Goal: Task Accomplishment & Management: Use online tool/utility

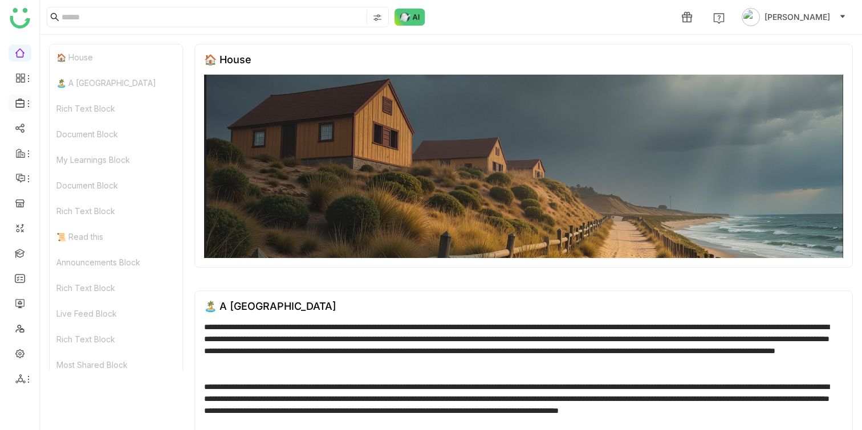
click at [30, 105] on icon at bounding box center [28, 103] width 9 height 9
click at [79, 170] on link "Library" at bounding box center [79, 169] width 74 height 8
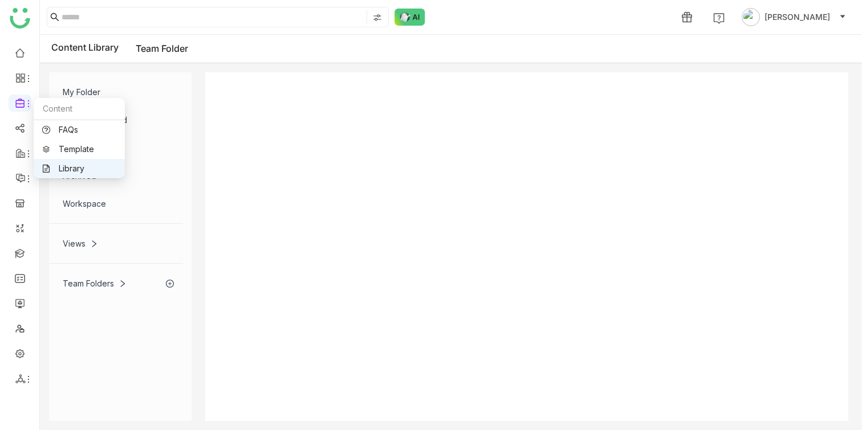
click at [56, 167] on link "Library" at bounding box center [79, 169] width 74 height 8
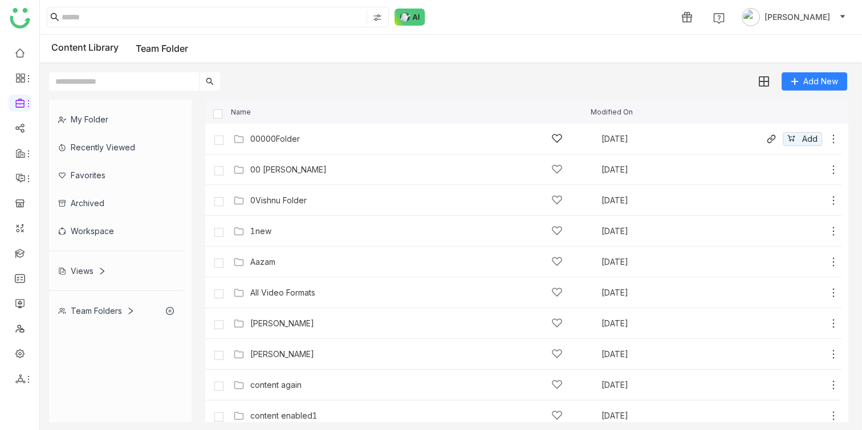
click at [833, 139] on icon at bounding box center [834, 138] width 2 height 9
click at [798, 95] on li "Edit" at bounding box center [788, 90] width 90 height 18
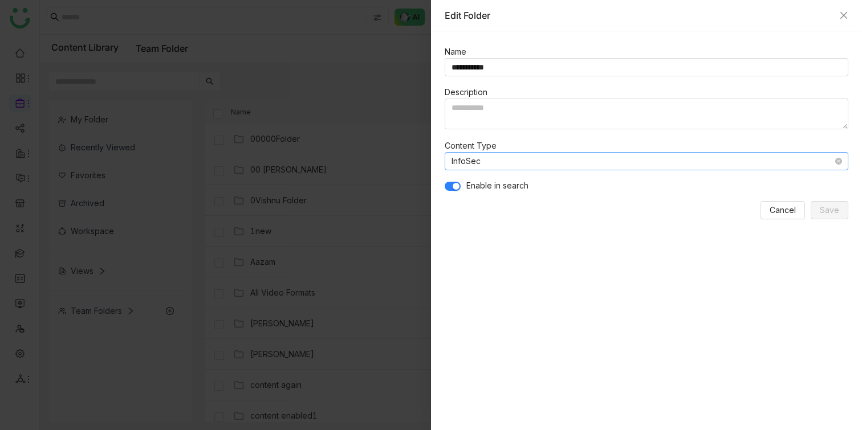
click at [506, 164] on nz-select-item "InfoSec" at bounding box center [646, 161] width 390 height 17
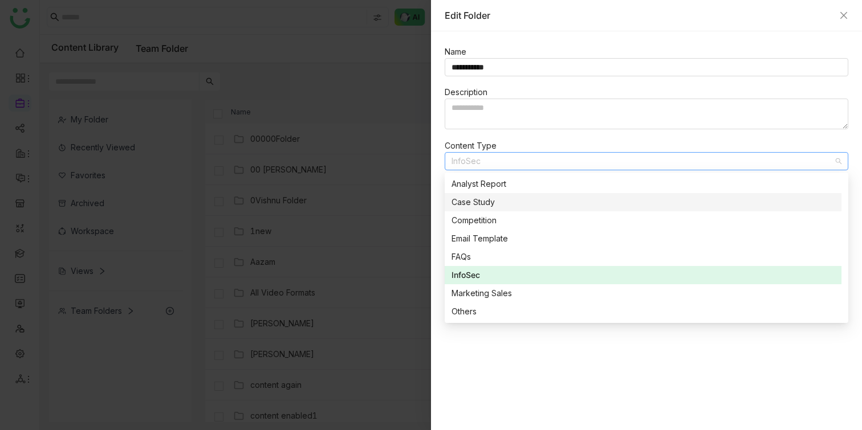
click at [295, 120] on div at bounding box center [431, 215] width 862 height 430
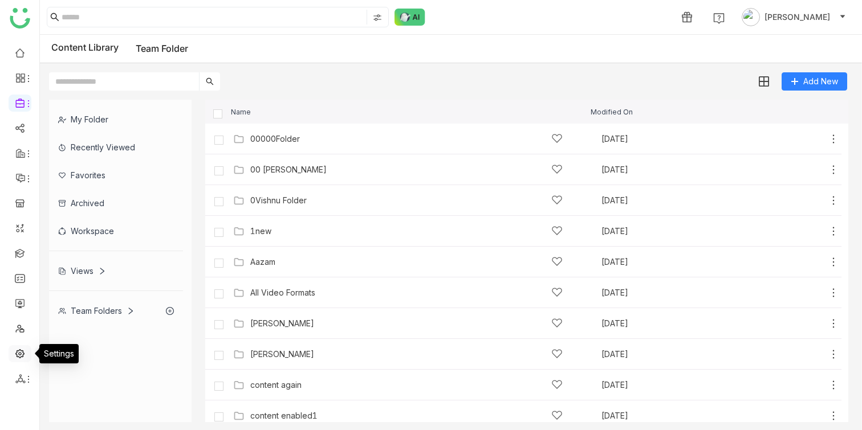
click at [19, 350] on link at bounding box center [20, 353] width 10 height 10
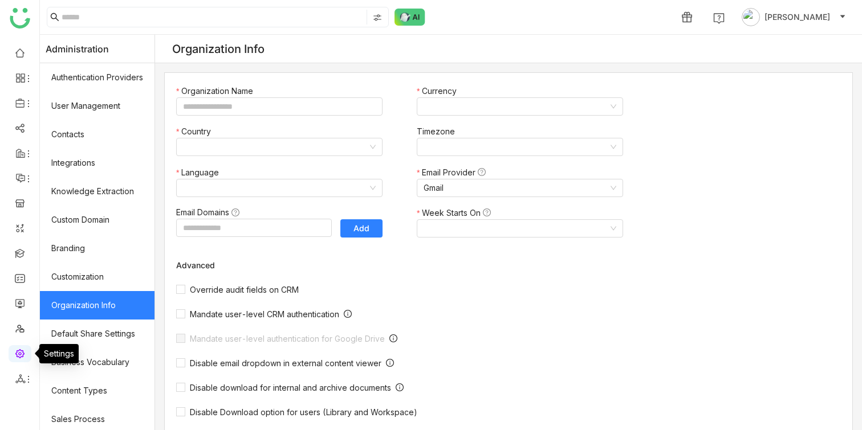
type input "*******"
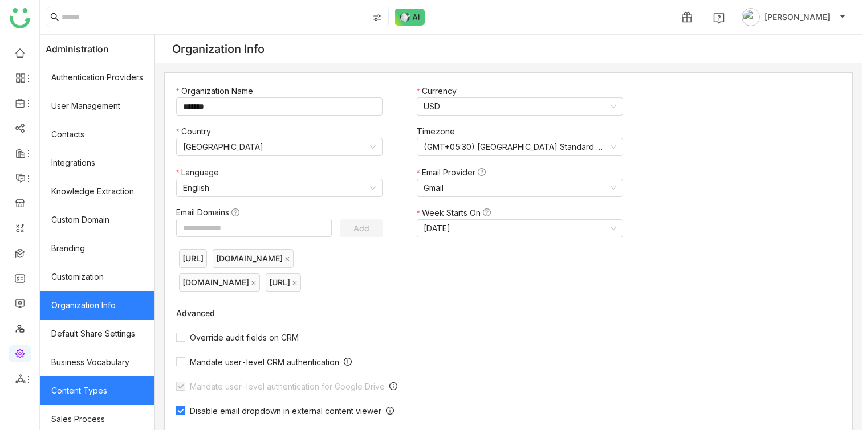
click at [88, 388] on link "Content Types" at bounding box center [97, 391] width 115 height 28
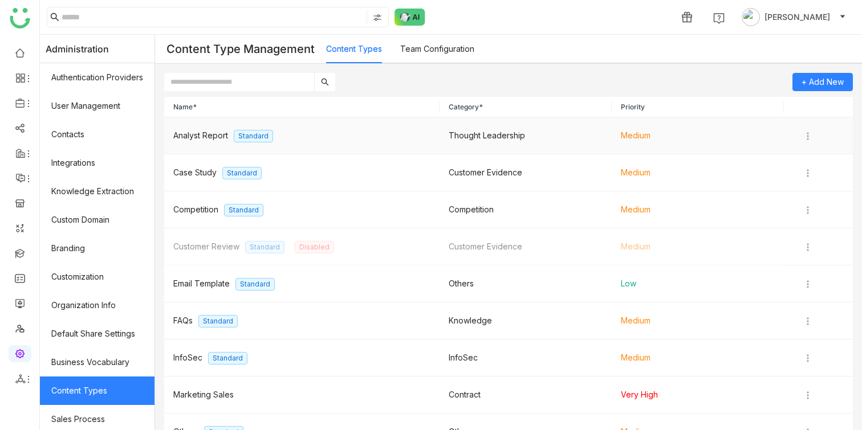
click at [217, 133] on span "Analyst Report" at bounding box center [200, 136] width 55 height 10
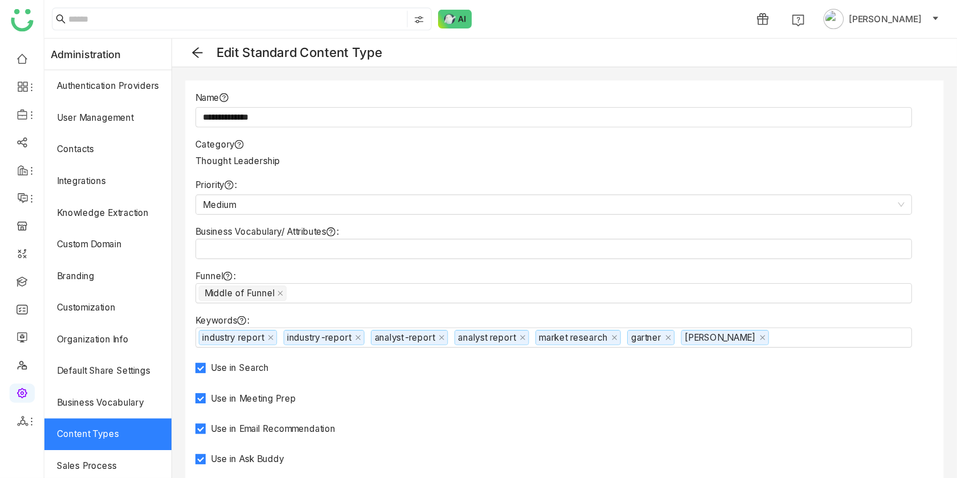
scroll to position [1, 0]
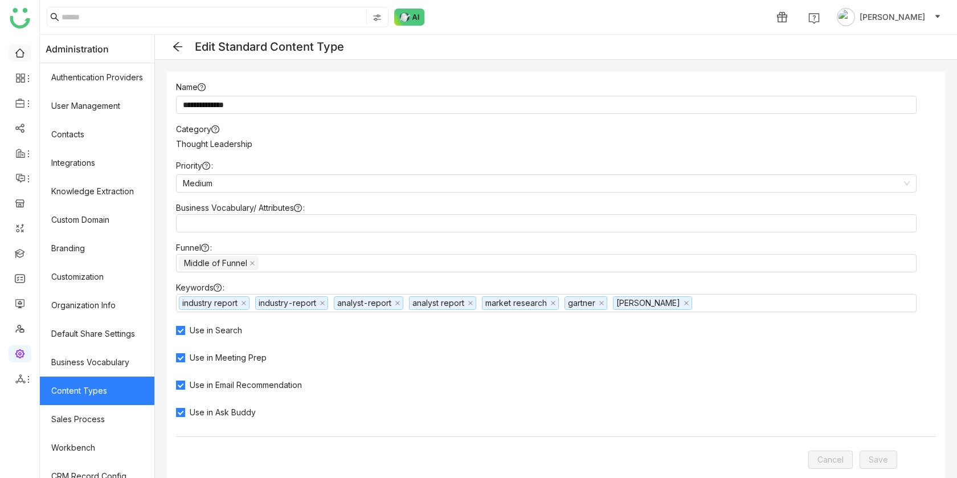
click at [21, 51] on link at bounding box center [20, 52] width 10 height 10
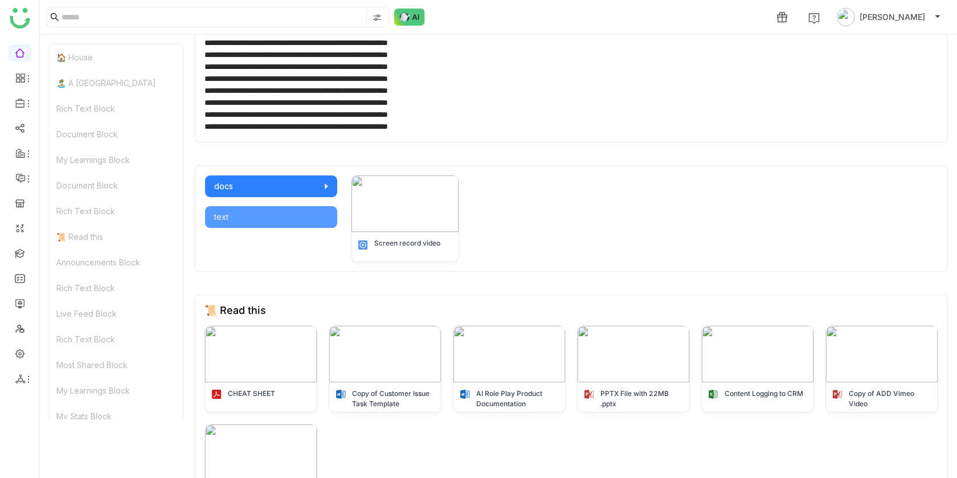
scroll to position [272, 0]
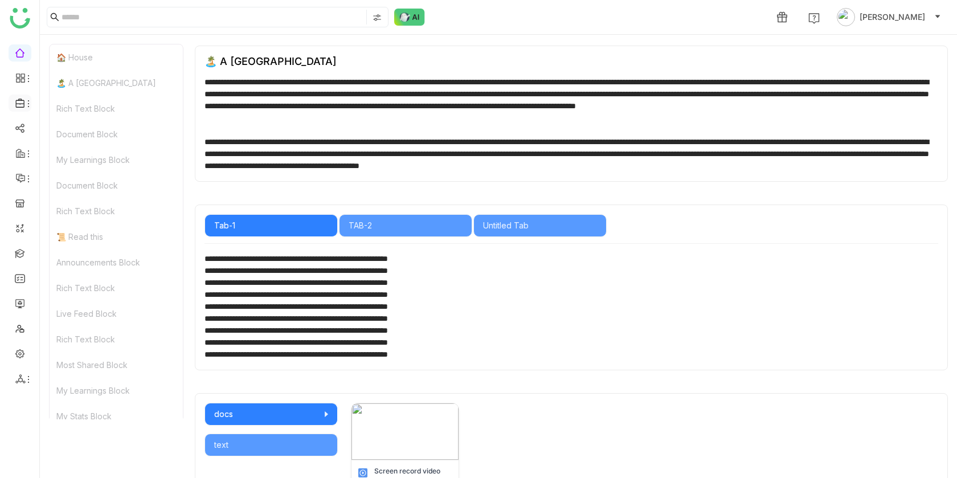
click at [24, 100] on icon at bounding box center [28, 103] width 9 height 9
click at [93, 165] on link "Library" at bounding box center [79, 169] width 74 height 8
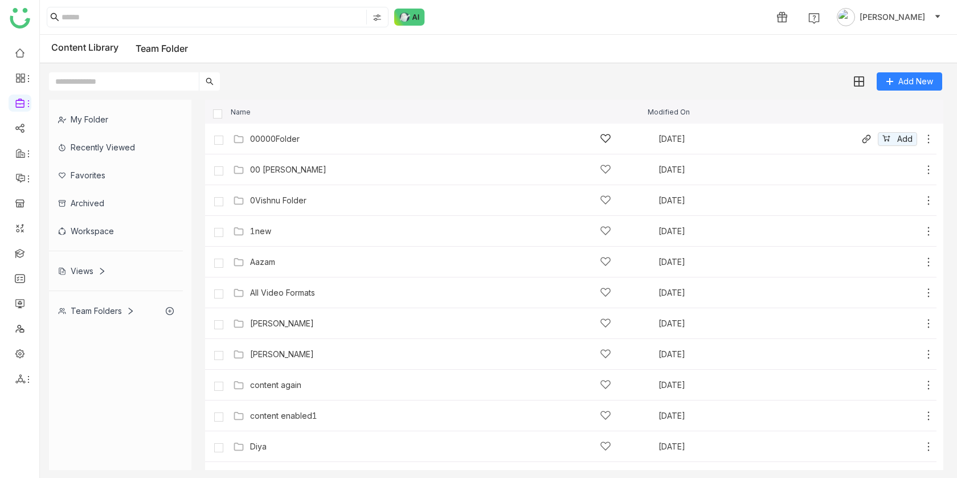
click at [861, 137] on icon at bounding box center [928, 138] width 11 height 11
click at [861, 81] on li "Edit" at bounding box center [882, 88] width 90 height 18
click at [264, 138] on div "00000Folder" at bounding box center [275, 138] width 50 height 9
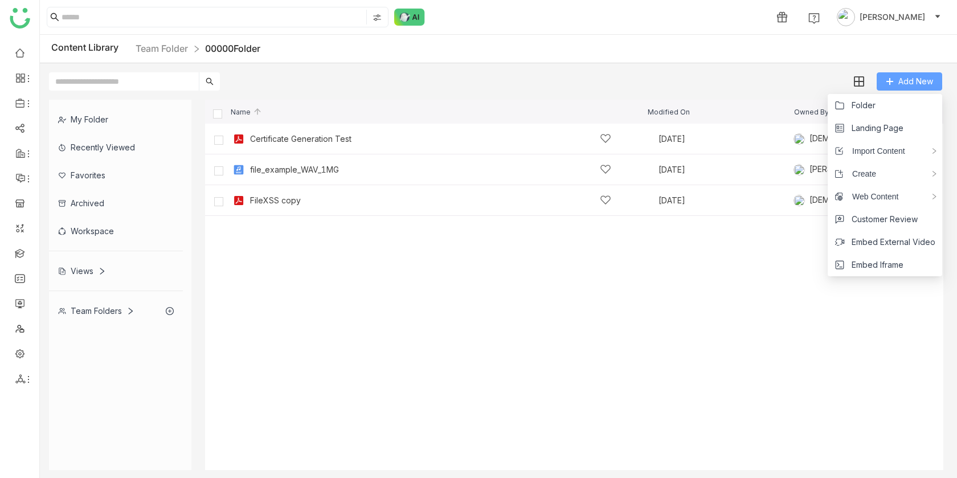
click at [861, 79] on span "Add New" at bounding box center [916, 81] width 35 height 13
click at [861, 105] on li "Folder" at bounding box center [885, 105] width 115 height 23
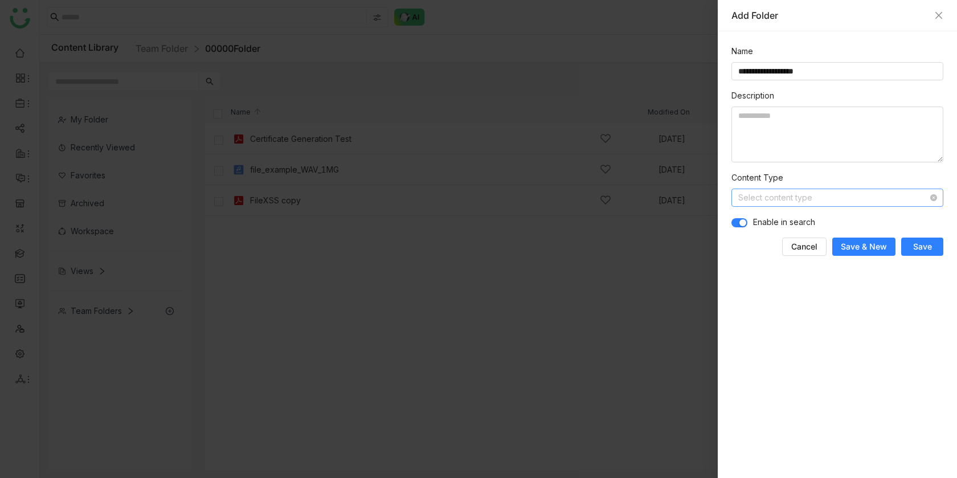
type input "**********"
click at [861, 195] on input at bounding box center [834, 197] width 190 height 17
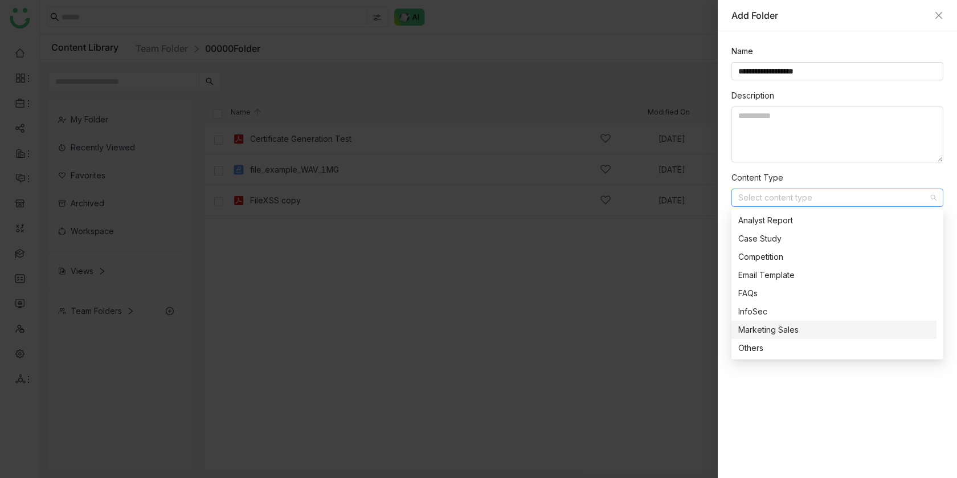
click at [793, 330] on div "Marketing Sales" at bounding box center [834, 330] width 191 height 13
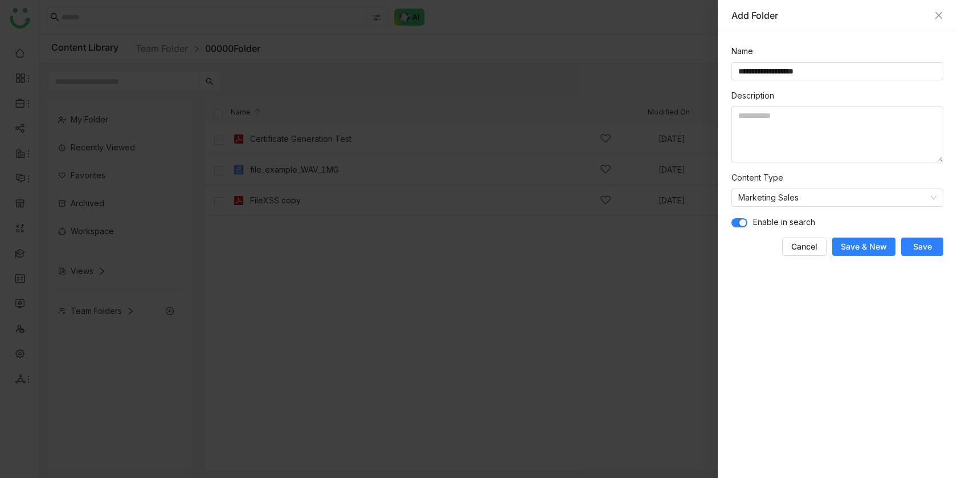
click at [861, 241] on span "Save" at bounding box center [923, 246] width 19 height 11
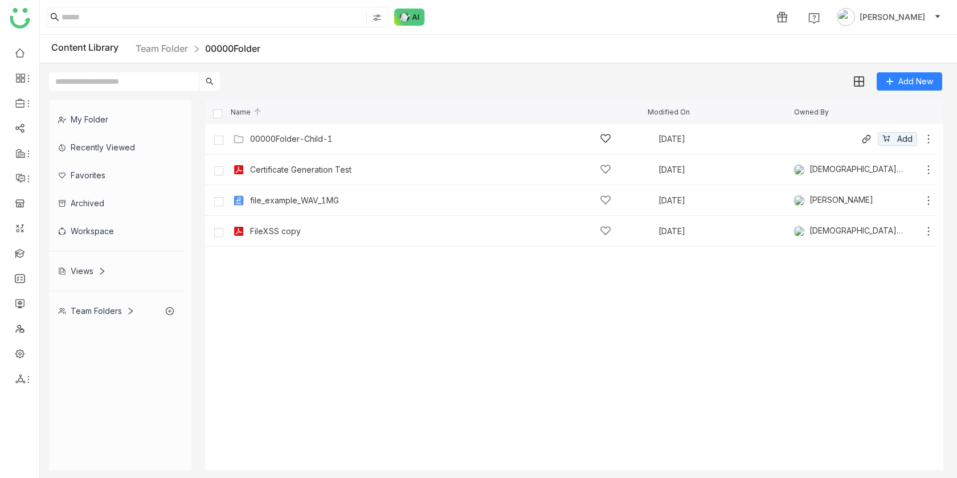
click at [861, 139] on icon at bounding box center [928, 138] width 11 height 11
click at [861, 92] on li "Edit" at bounding box center [886, 90] width 90 height 18
click at [177, 49] on link "Team Folder" at bounding box center [162, 48] width 52 height 11
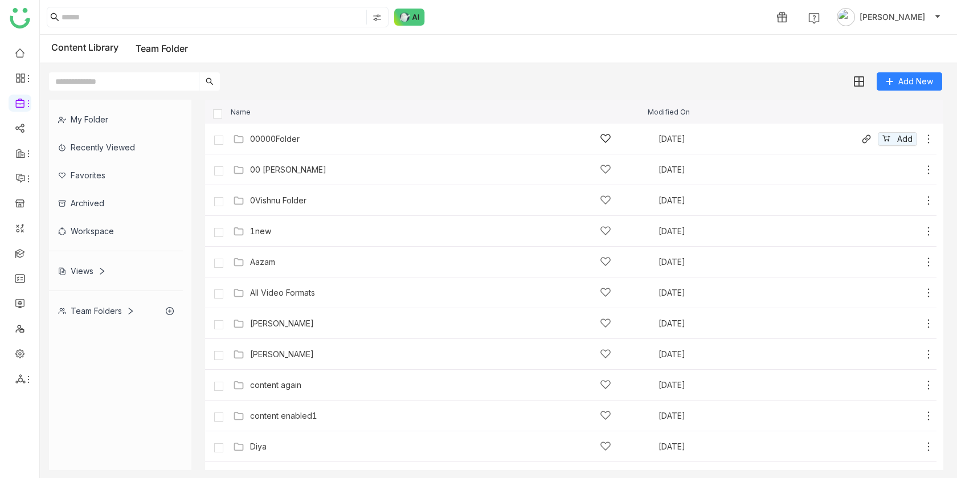
click at [861, 140] on icon at bounding box center [928, 138] width 11 height 11
click at [861, 87] on li "Edit" at bounding box center [883, 90] width 90 height 18
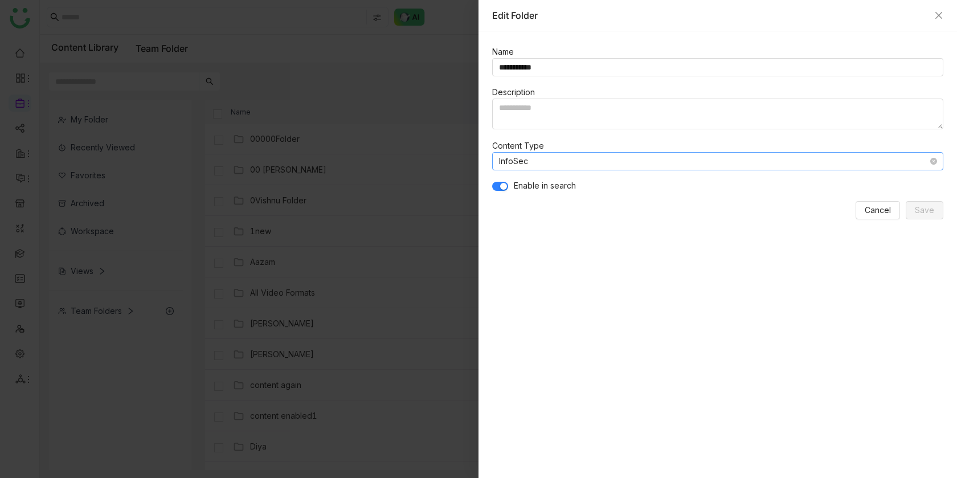
click at [670, 155] on nz-select-item "InfoSec" at bounding box center [718, 161] width 438 height 17
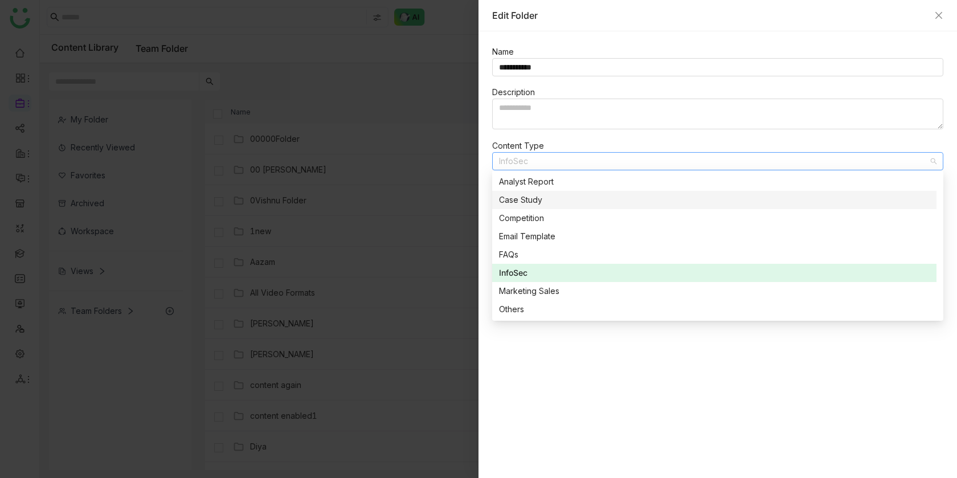
click at [618, 192] on nz-option-item "Case Study" at bounding box center [714, 200] width 445 height 18
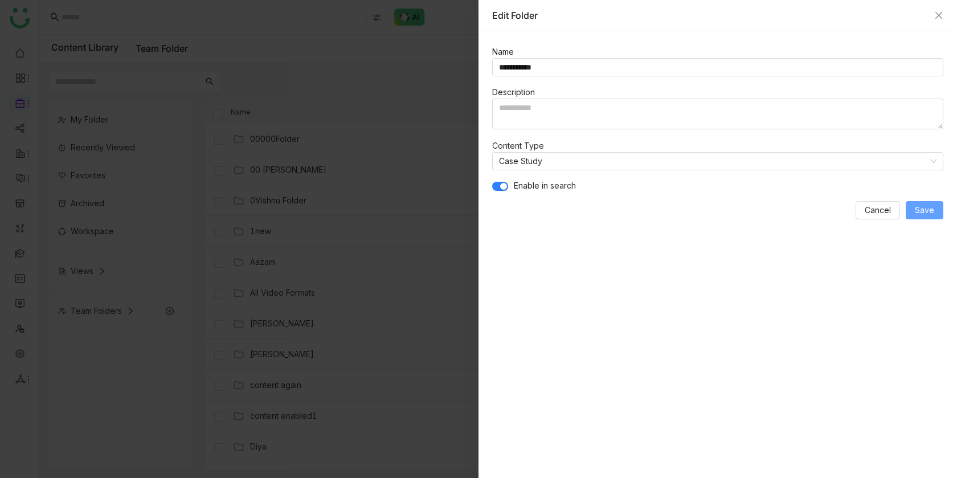
click at [861, 209] on button "Save" at bounding box center [925, 210] width 38 height 18
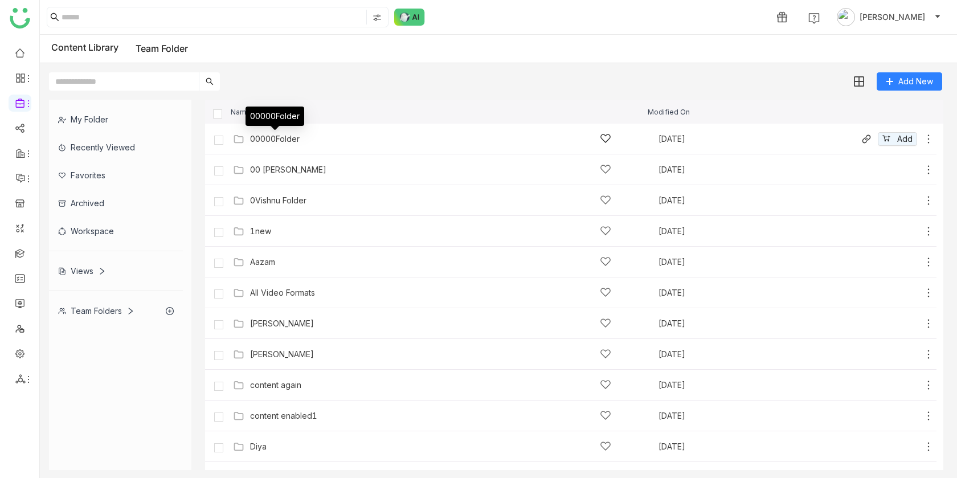
click at [279, 138] on div "00000Folder" at bounding box center [275, 138] width 50 height 9
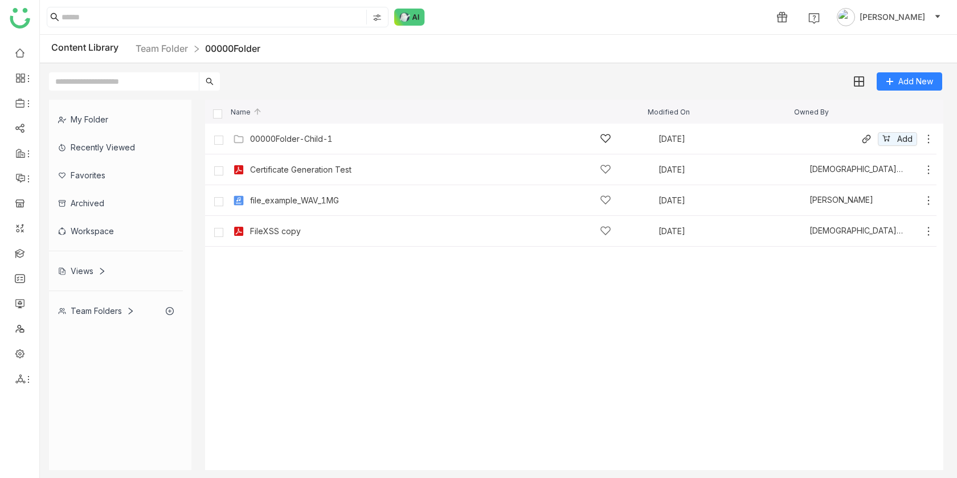
click at [861, 137] on icon at bounding box center [928, 138] width 11 height 11
click at [861, 94] on li "Edit" at bounding box center [881, 88] width 90 height 18
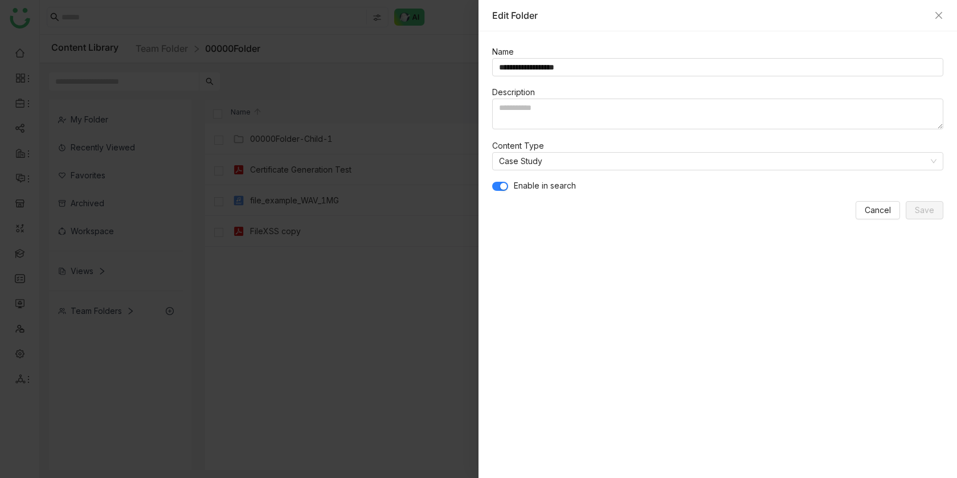
click at [392, 119] on div at bounding box center [478, 239] width 957 height 478
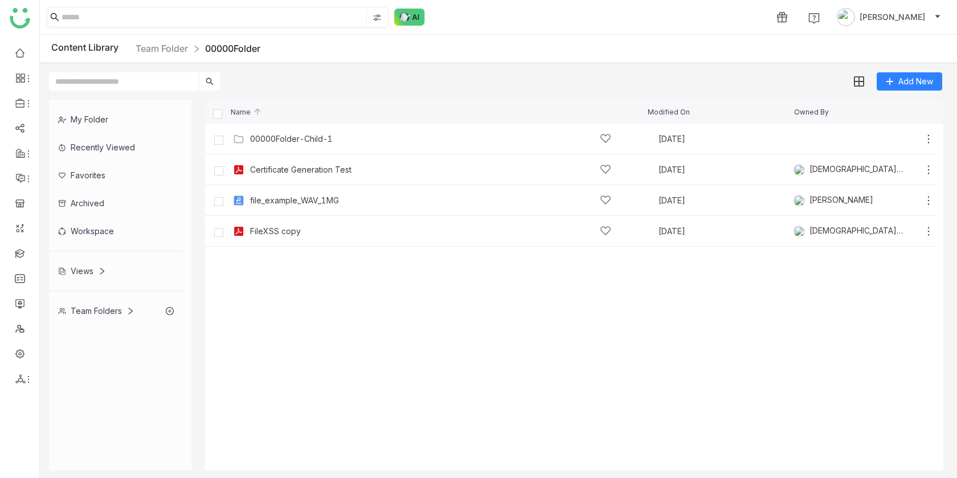
click at [373, 17] on img at bounding box center [377, 17] width 9 height 9
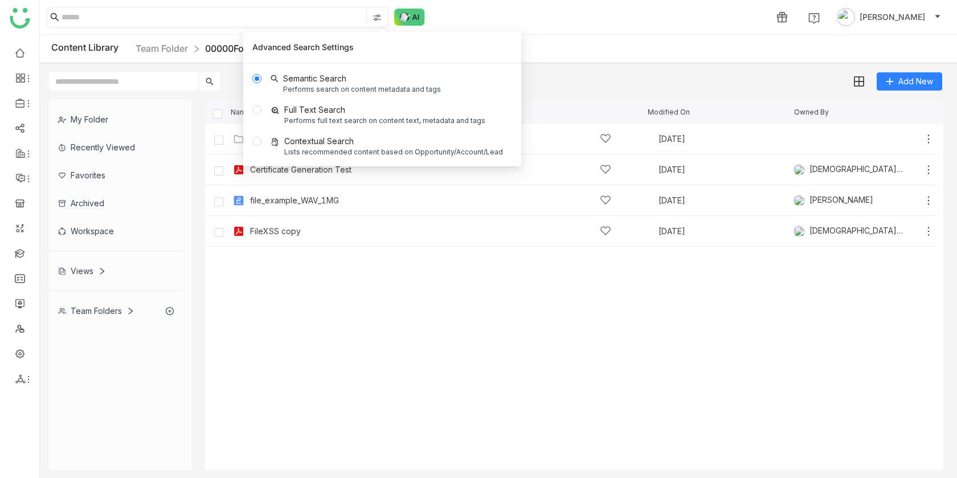
click at [373, 17] on img at bounding box center [377, 17] width 9 height 9
click at [374, 13] on div at bounding box center [377, 17] width 9 height 13
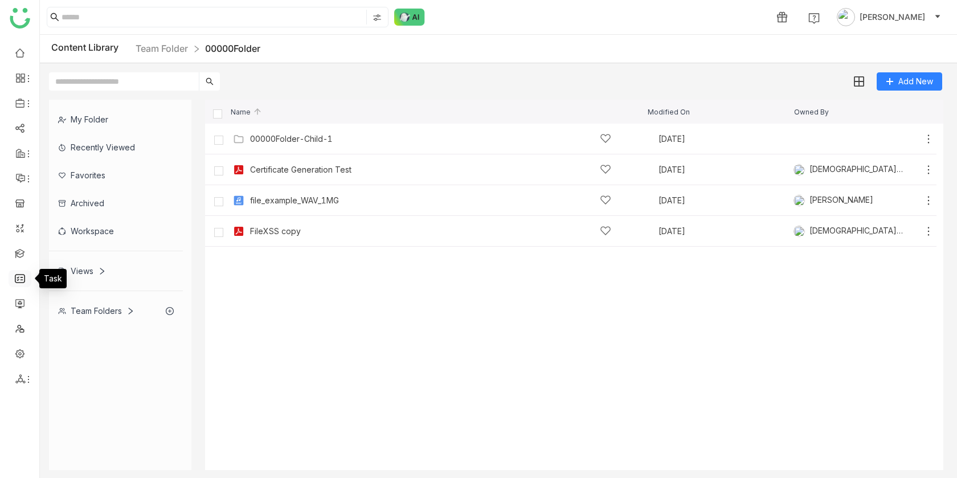
click at [25, 283] on link at bounding box center [20, 278] width 10 height 10
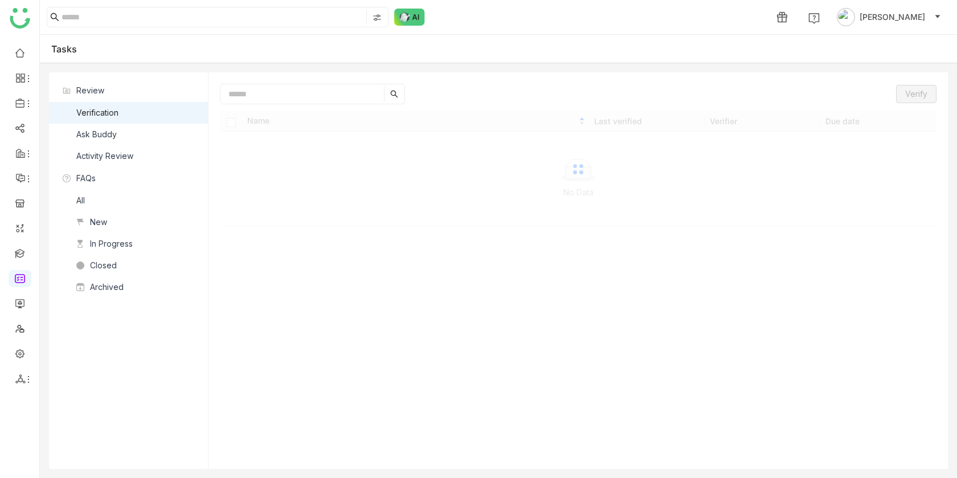
click at [91, 142] on nz-list-item "Ask Buddy" at bounding box center [128, 135] width 159 height 22
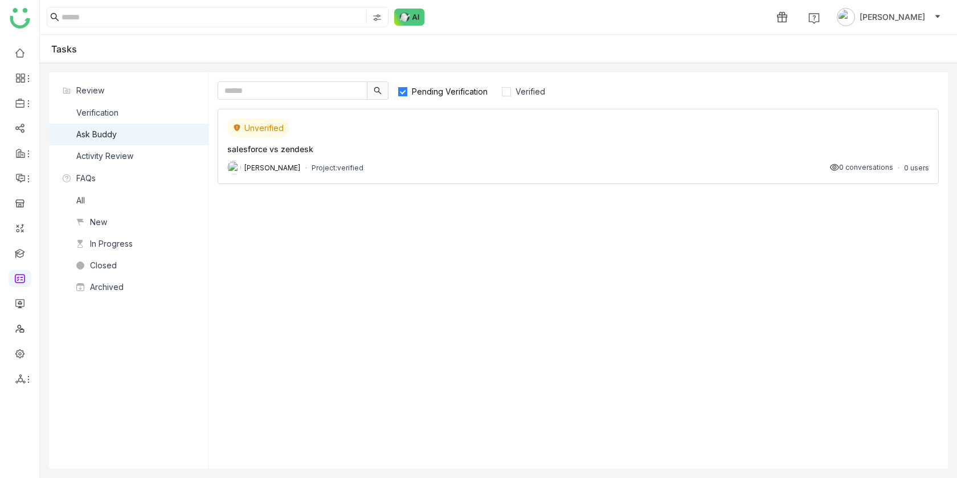
click at [493, 166] on div "[PERSON_NAME] Project: verified 0 conversations 0 users" at bounding box center [578, 168] width 702 height 14
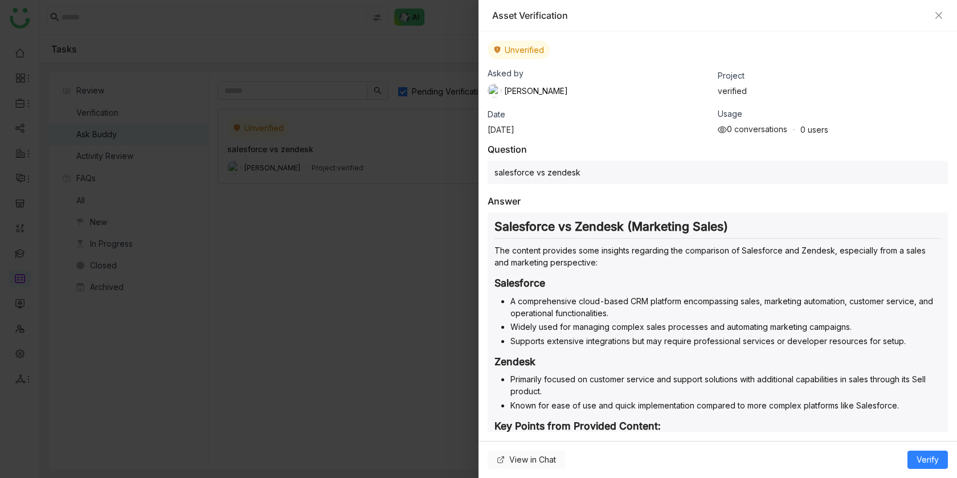
click at [544, 430] on span "View in Chat" at bounding box center [532, 460] width 47 height 13
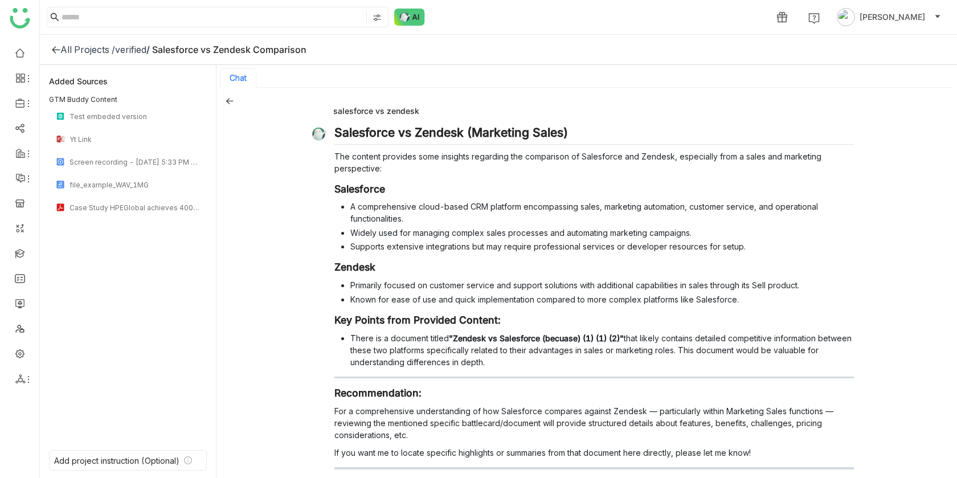
scroll to position [480, 0]
